Goal: Transaction & Acquisition: Download file/media

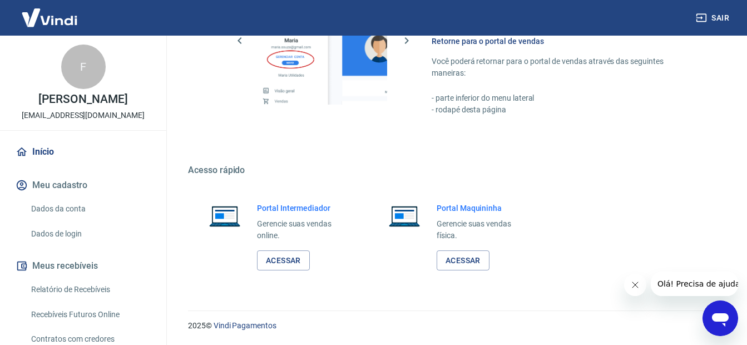
click at [725, 18] on button "Sair" at bounding box center [714, 18] width 40 height 21
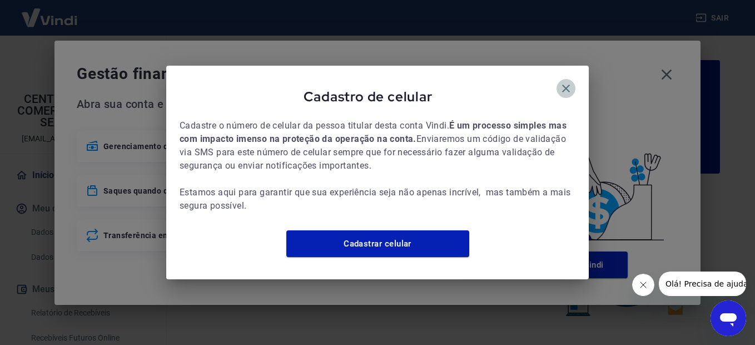
drag, startPoint x: 566, startPoint y: 81, endPoint x: 571, endPoint y: 81, distance: 5.6
click at [566, 85] on icon "button" at bounding box center [566, 89] width 8 height 8
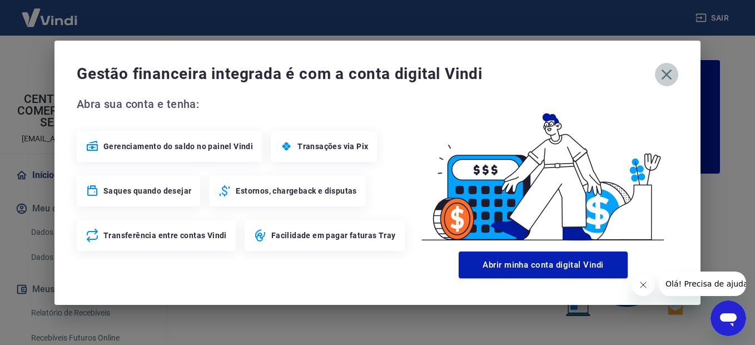
click at [663, 74] on icon "button" at bounding box center [667, 75] width 18 height 18
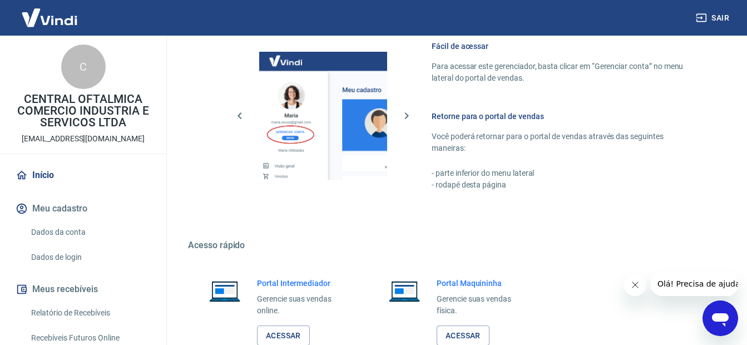
scroll to position [683, 0]
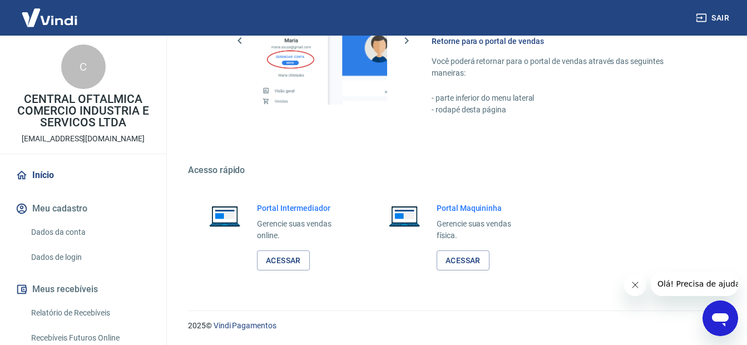
drag, startPoint x: 755, startPoint y: 79, endPoint x: 34, endPoint y: 13, distance: 723.5
click at [271, 264] on link "Acessar" at bounding box center [283, 260] width 53 height 21
click at [725, 14] on button "Sair" at bounding box center [714, 18] width 40 height 21
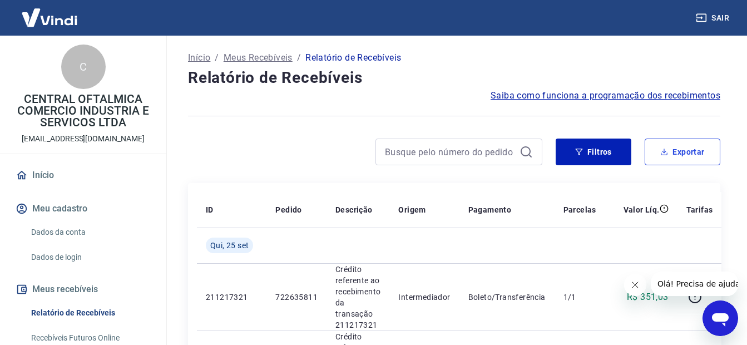
click at [690, 151] on button "Exportar" at bounding box center [683, 152] width 76 height 27
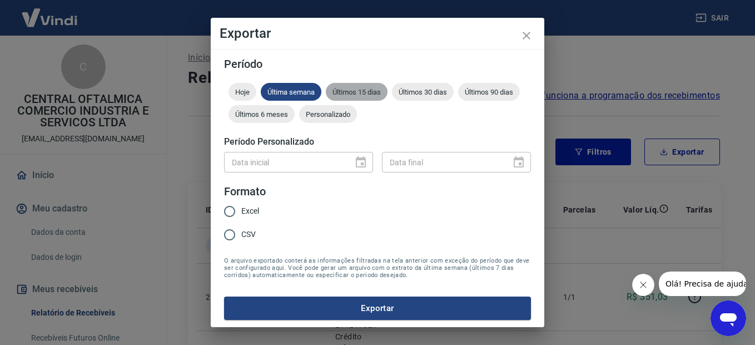
click at [354, 94] on span "Últimos 15 dias" at bounding box center [357, 92] width 62 height 8
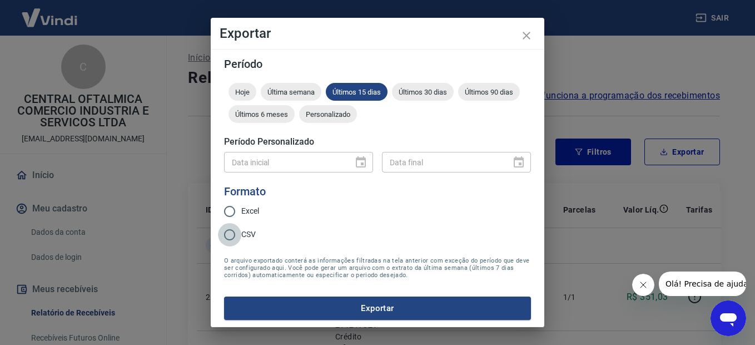
click at [233, 237] on input "CSV" at bounding box center [229, 234] width 23 height 23
radio input "true"
click at [373, 310] on button "Exportar" at bounding box center [377, 308] width 307 height 23
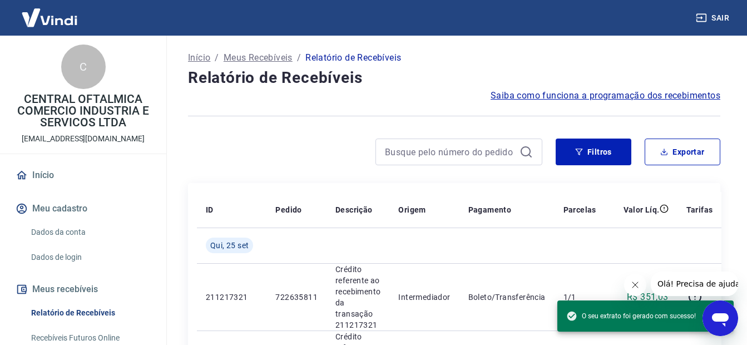
drag, startPoint x: 240, startPoint y: 179, endPoint x: 248, endPoint y: 182, distance: 8.5
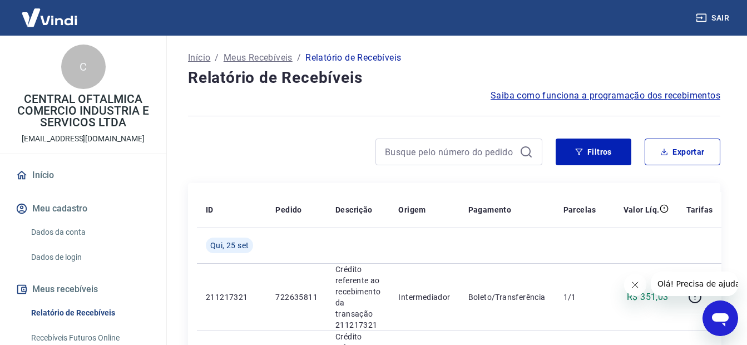
click at [258, 161] on div at bounding box center [365, 152] width 354 height 27
click at [729, 17] on button "Sair" at bounding box center [714, 18] width 40 height 21
